Goal: Navigation & Orientation: Find specific page/section

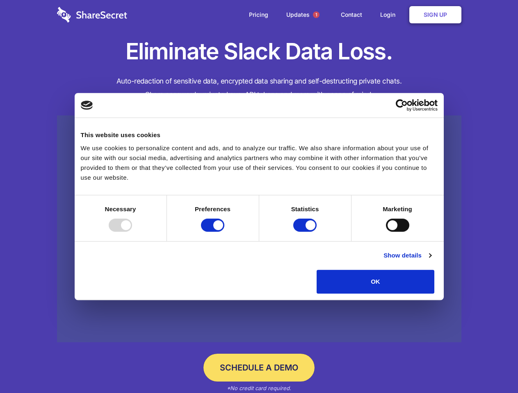
click at [132, 232] on div at bounding box center [120, 225] width 23 height 13
click at [224, 232] on input "Preferences" at bounding box center [212, 225] width 23 height 13
checkbox input "false"
click at [306, 232] on input "Statistics" at bounding box center [304, 225] width 23 height 13
checkbox input "false"
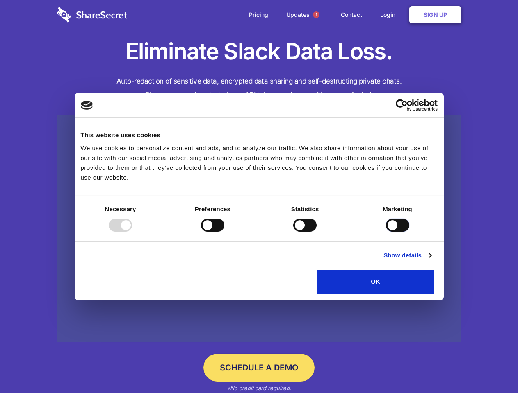
click at [386, 232] on input "Marketing" at bounding box center [397, 225] width 23 height 13
checkbox input "true"
click at [431, 261] on link "Show details" at bounding box center [407, 256] width 48 height 10
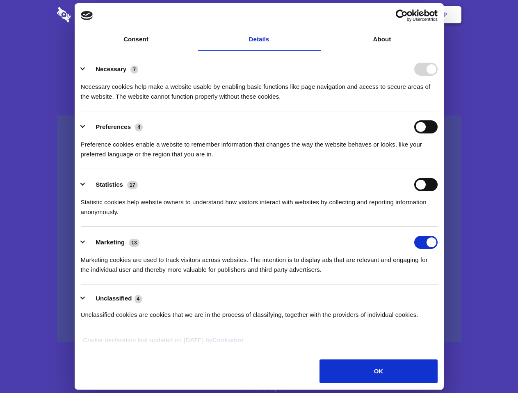
click at [437, 111] on li "Necessary 7 Necessary cookies help make a website usable by enabling basic func…" at bounding box center [259, 83] width 357 height 58
click at [316, 15] on span "1" at bounding box center [316, 14] width 7 height 7
